Goal: Register for event/course

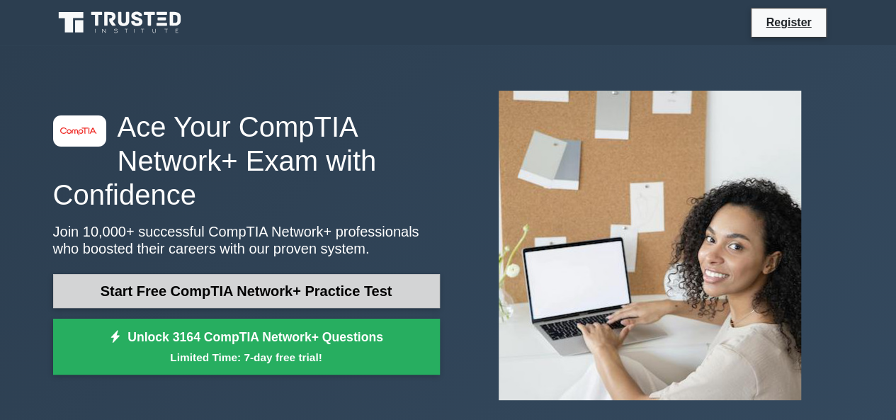
click at [290, 293] on link "Start Free CompTIA Network+ Practice Test" at bounding box center [246, 291] width 387 height 34
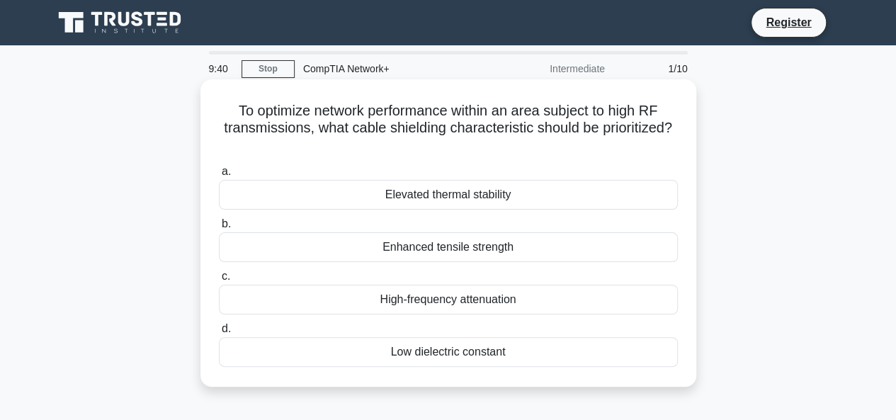
click at [482, 195] on div "Elevated thermal stability" at bounding box center [448, 195] width 459 height 30
click at [219, 176] on input "a. Elevated thermal stability" at bounding box center [219, 171] width 0 height 9
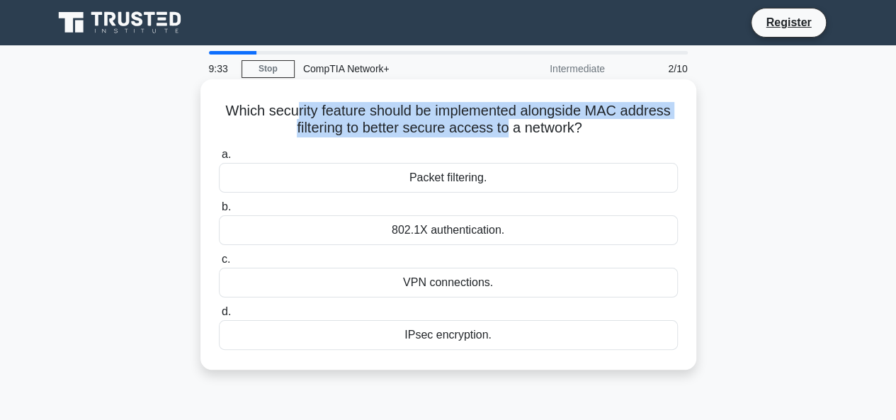
drag, startPoint x: 289, startPoint y: 103, endPoint x: 506, endPoint y: 123, distance: 217.6
click at [506, 123] on h5 "Which security feature should be implemented alongside MAC address filtering to…" at bounding box center [448, 119] width 462 height 35
drag, startPoint x: 351, startPoint y: 106, endPoint x: 450, endPoint y: 123, distance: 100.6
click at [450, 123] on h5 "Which security feature should be implemented alongside MAC address filtering to…" at bounding box center [448, 119] width 462 height 35
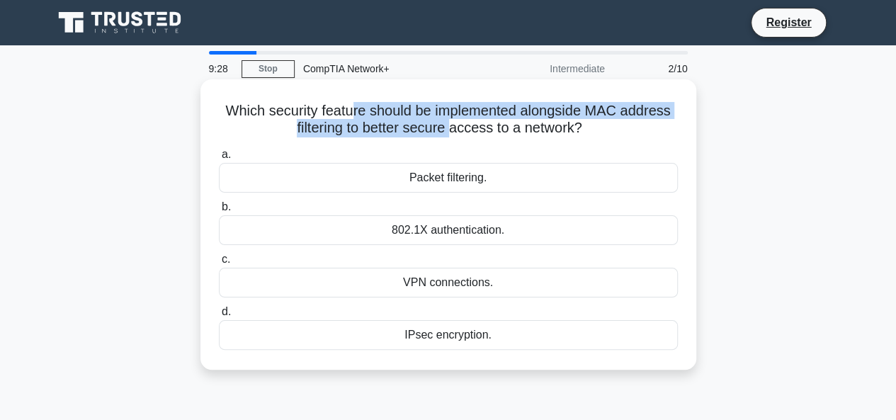
click at [450, 123] on h5 "Which security feature should be implemented alongside MAC address filtering to…" at bounding box center [448, 119] width 462 height 35
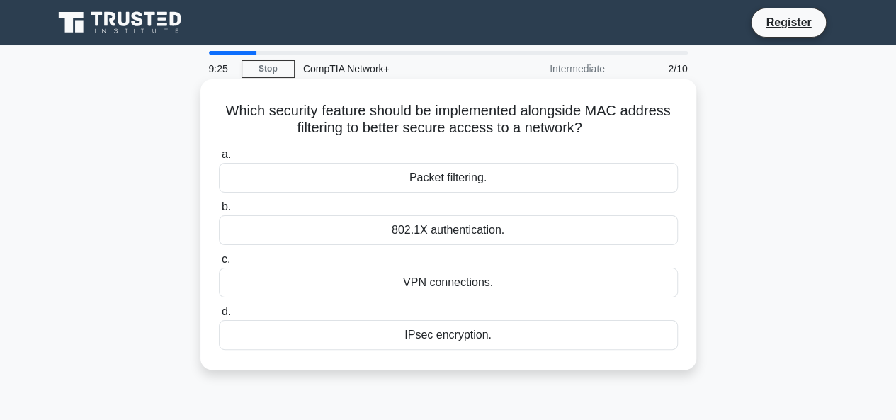
click at [397, 229] on div "802.1X authentication." at bounding box center [448, 230] width 459 height 30
click at [219, 212] on input "b. 802.1X authentication." at bounding box center [219, 207] width 0 height 9
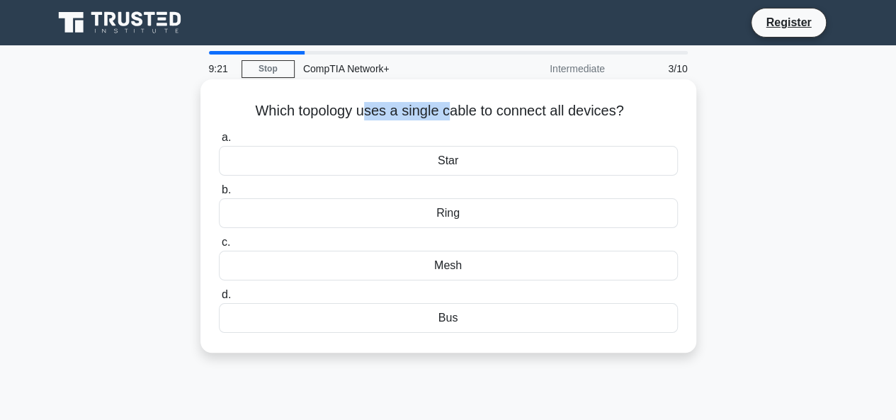
drag, startPoint x: 364, startPoint y: 113, endPoint x: 445, endPoint y: 112, distance: 81.5
click at [445, 112] on h5 "Which topology uses a single cable to connect all devices? .spinner_0XTQ{transf…" at bounding box center [448, 111] width 462 height 18
click at [419, 321] on div "Bus" at bounding box center [448, 318] width 459 height 30
click at [219, 300] on input "d. Bus" at bounding box center [219, 294] width 0 height 9
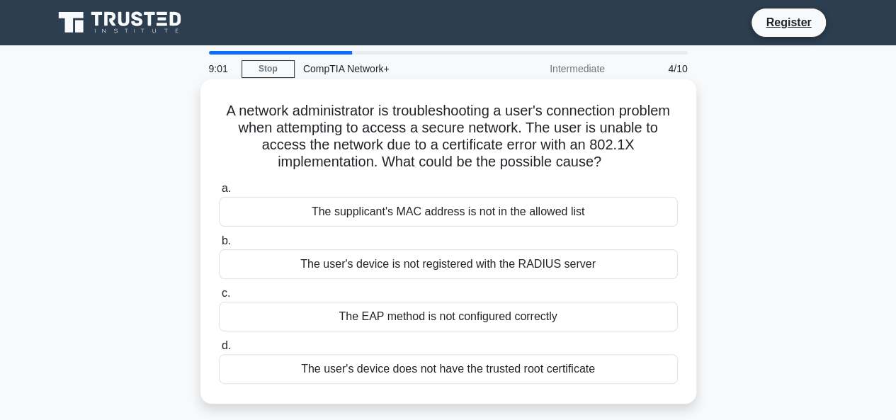
click at [476, 196] on label "a. The supplicant's MAC address is not in the allowed list" at bounding box center [448, 203] width 459 height 47
click at [219, 193] on input "a. The supplicant's MAC address is not in the allowed list" at bounding box center [219, 188] width 0 height 9
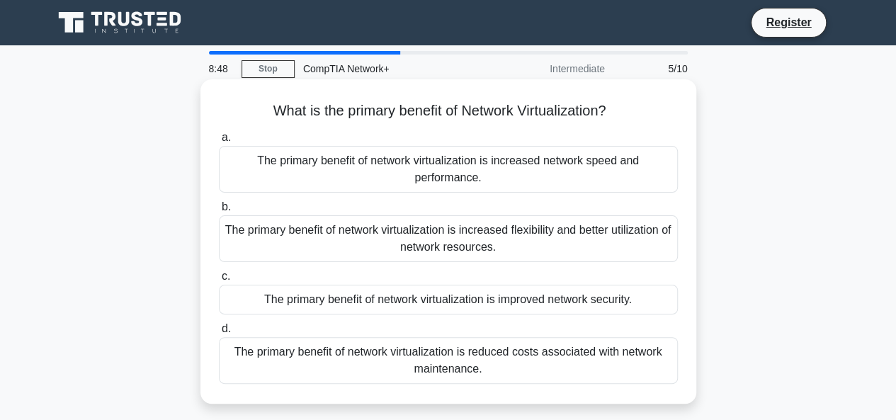
click at [289, 300] on div "The primary benefit of network virtualization is improved network security." at bounding box center [448, 300] width 459 height 30
click at [219, 281] on input "c. The primary benefit of network virtualization is improved network security." at bounding box center [219, 276] width 0 height 9
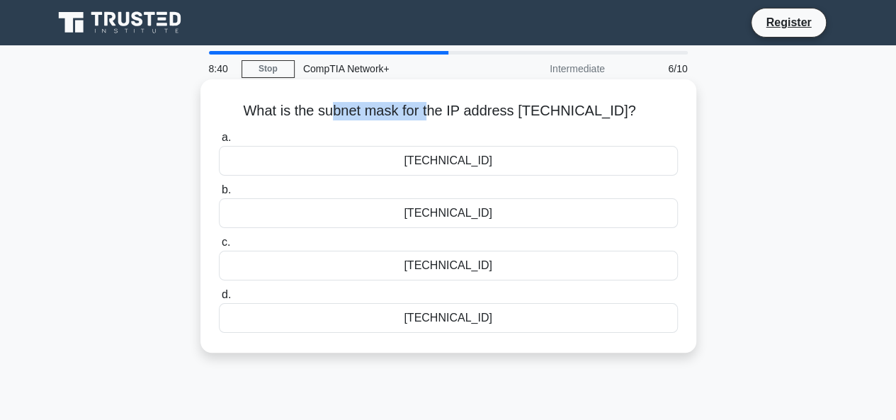
drag, startPoint x: 342, startPoint y: 107, endPoint x: 440, endPoint y: 113, distance: 97.9
click at [440, 113] on h5 "What is the subnet mask for the IP address 192.168.1.1/22? .spinner_0XTQ{transf…" at bounding box center [448, 111] width 462 height 18
click at [409, 222] on div "255.255.252.0" at bounding box center [448, 213] width 459 height 30
click at [219, 195] on input "b. 255.255.252.0" at bounding box center [219, 190] width 0 height 9
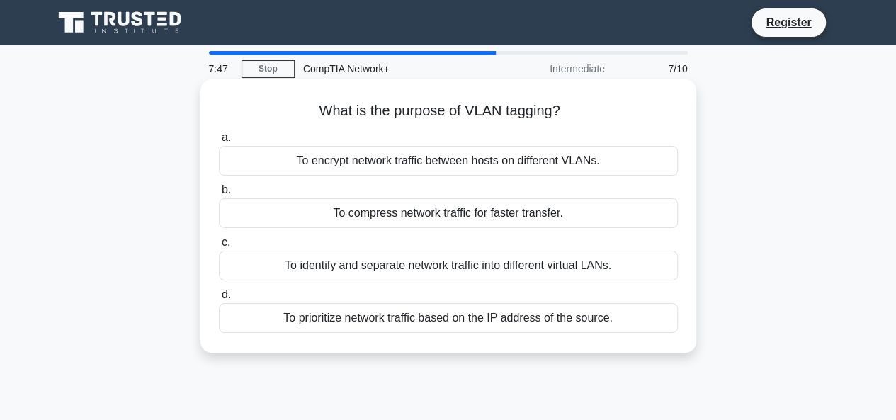
click at [411, 270] on div "To identify and separate network traffic into different virtual LANs." at bounding box center [448, 266] width 459 height 30
click at [219, 247] on input "c. To identify and separate network traffic into different virtual LANs." at bounding box center [219, 242] width 0 height 9
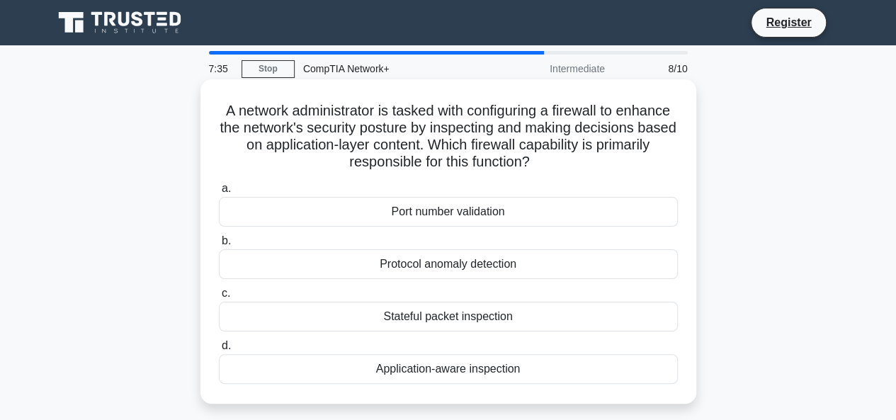
click at [430, 312] on div "Stateful packet inspection" at bounding box center [448, 317] width 459 height 30
click at [219, 298] on input "c. Stateful packet inspection" at bounding box center [219, 293] width 0 height 9
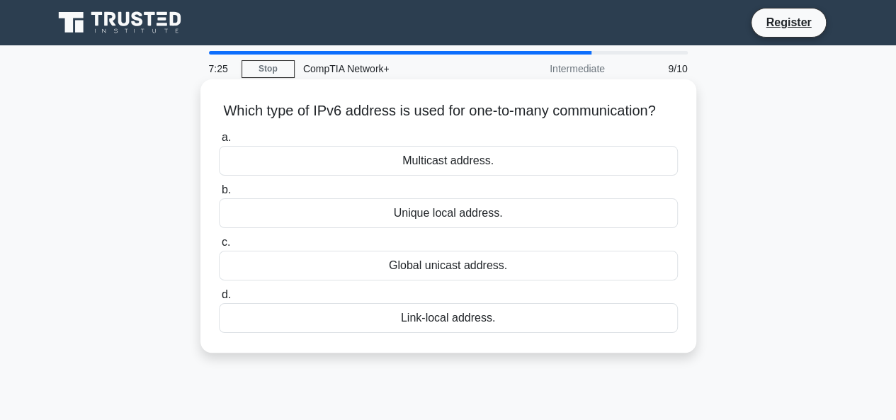
click at [482, 176] on div "Multicast address." at bounding box center [448, 161] width 459 height 30
click at [219, 142] on input "a. Multicast address." at bounding box center [219, 137] width 0 height 9
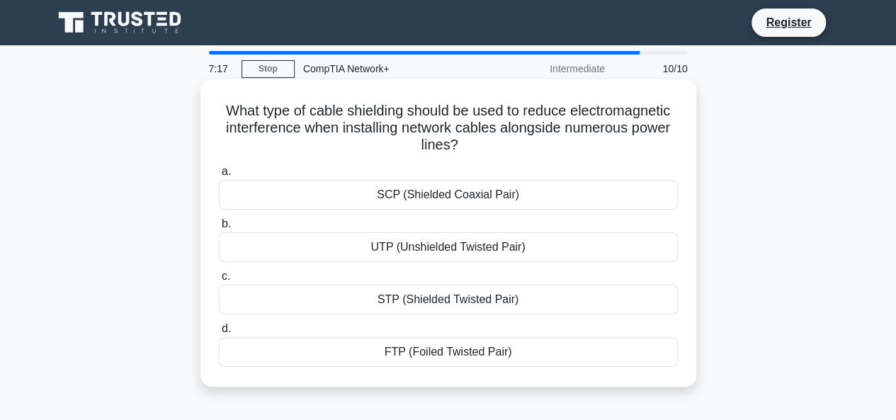
click at [443, 305] on div "STP (Shielded Twisted Pair)" at bounding box center [448, 300] width 459 height 30
click at [219, 281] on input "c. STP (Shielded Twisted Pair)" at bounding box center [219, 276] width 0 height 9
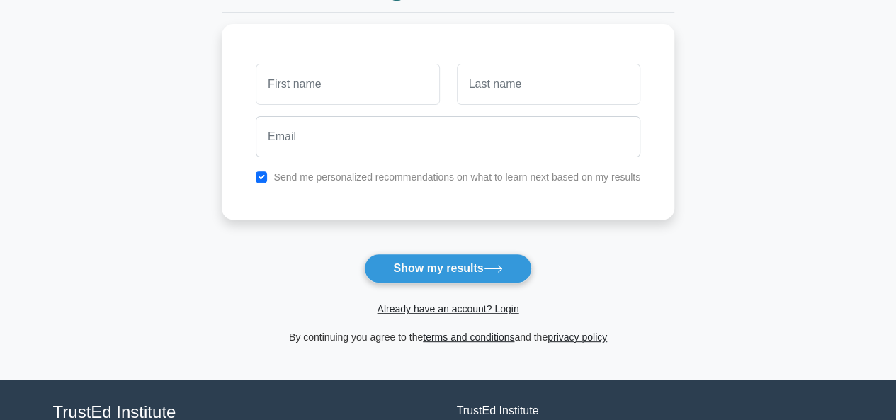
scroll to position [177, 0]
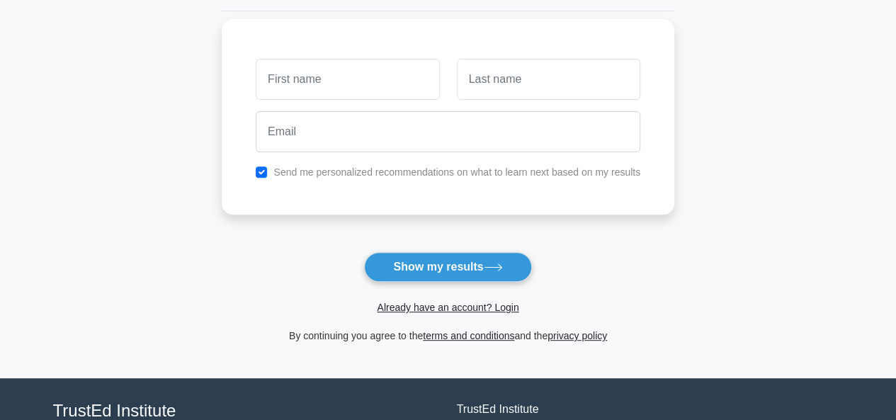
click at [425, 90] on input "text" at bounding box center [347, 79] width 183 height 41
type input "O"
type input "Panda"
type input "Wallop"
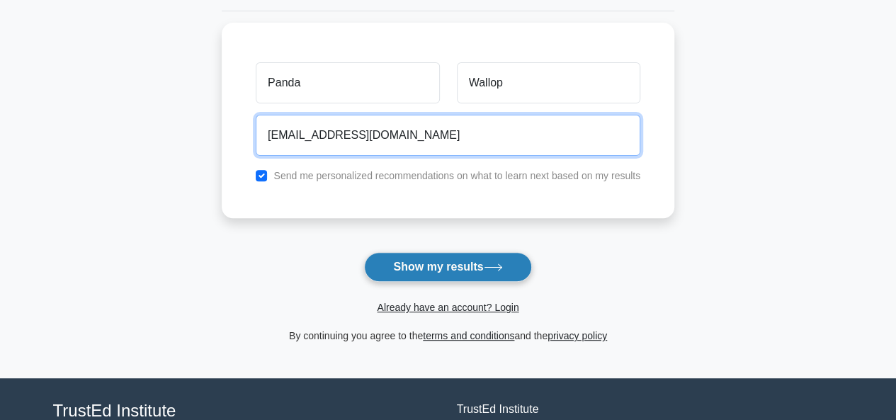
type input "pvertis@ohka.com.mx"
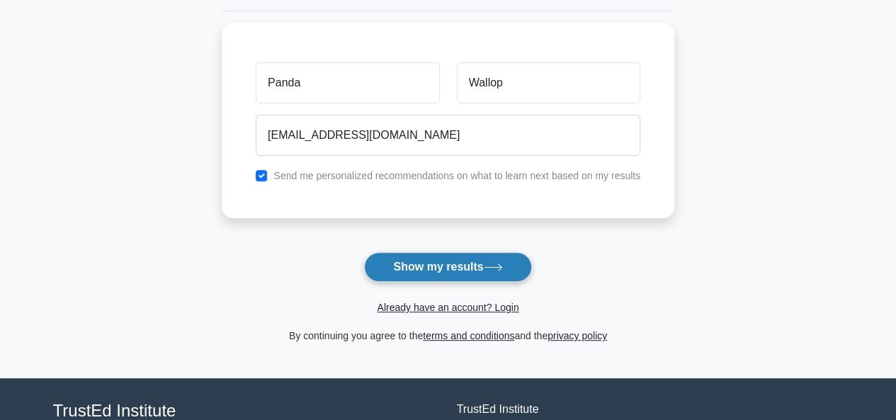
click at [401, 271] on button "Show my results" at bounding box center [447, 267] width 167 height 30
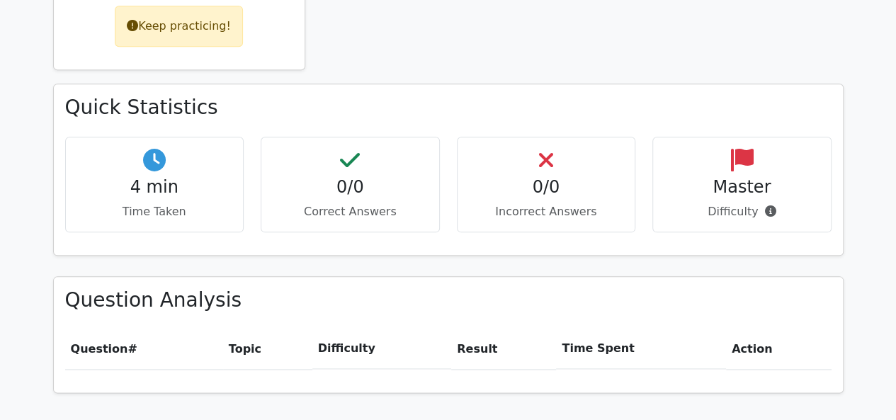
scroll to position [718, 0]
drag, startPoint x: 557, startPoint y: 155, endPoint x: 598, endPoint y: 166, distance: 41.9
click at [598, 166] on div "0/0 Incorrect Answers" at bounding box center [546, 185] width 179 height 96
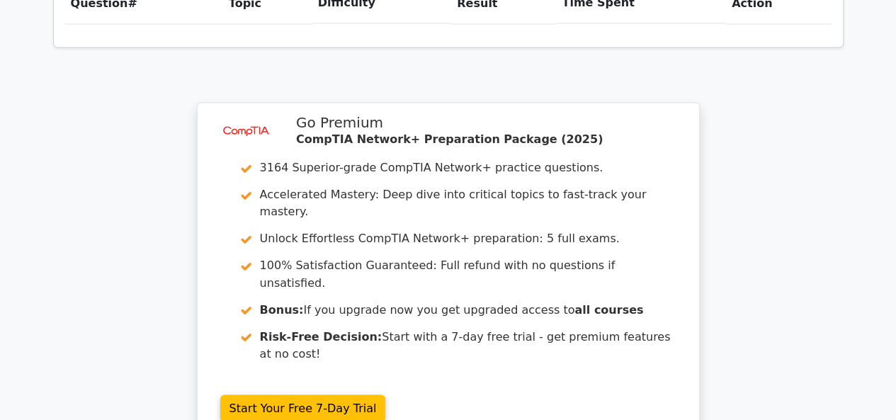
scroll to position [1257, 0]
